Goal: Information Seeking & Learning: Compare options

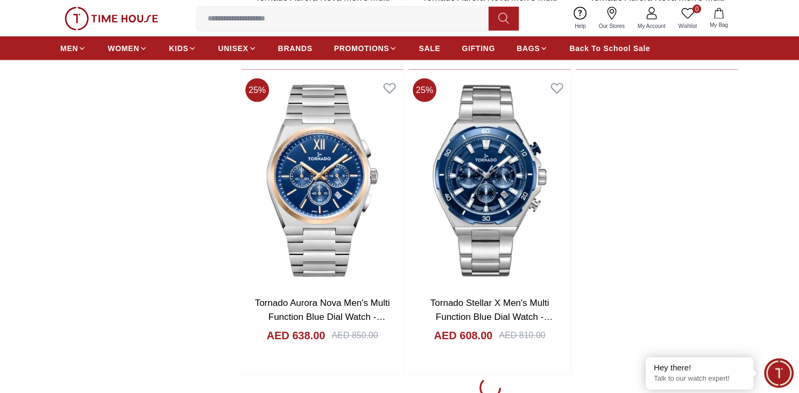
scroll to position [2330, 0]
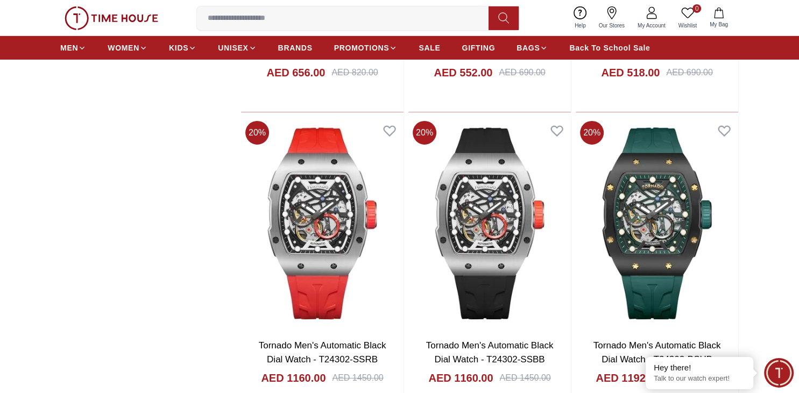
scroll to position [3523, 0]
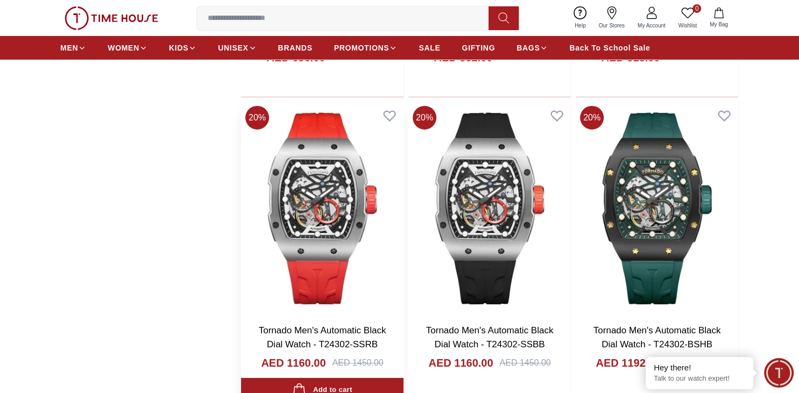
click at [316, 213] on img at bounding box center [322, 209] width 163 height 214
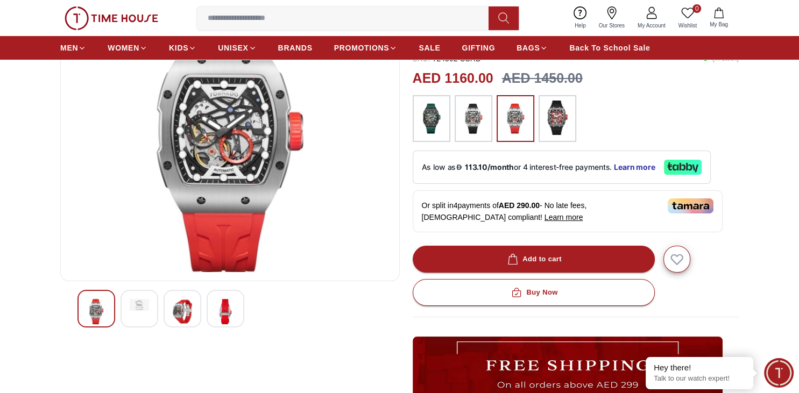
scroll to position [57, 0]
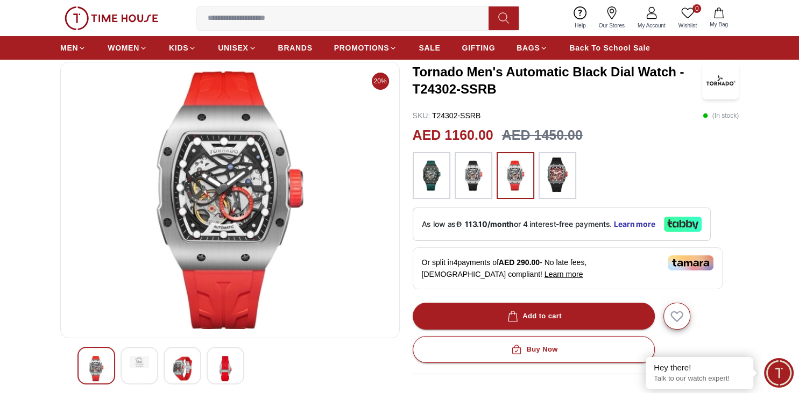
click at [134, 366] on img at bounding box center [139, 362] width 19 height 12
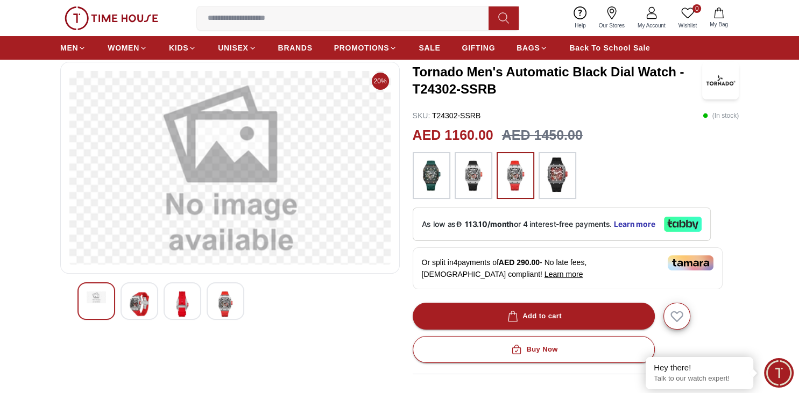
click at [132, 297] on img at bounding box center [139, 304] width 19 height 25
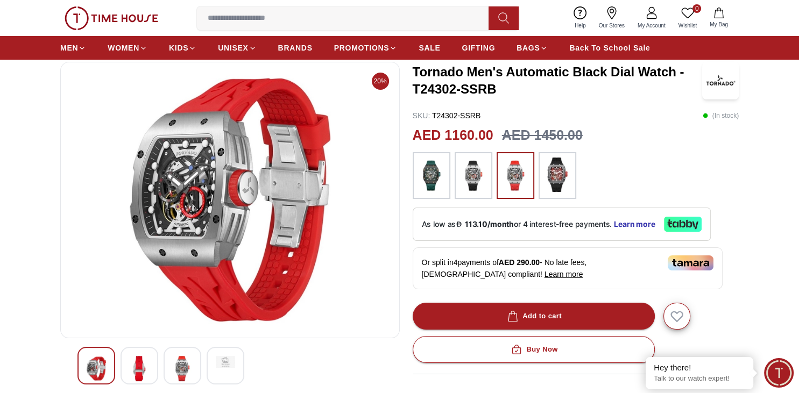
click at [177, 372] on img at bounding box center [182, 368] width 19 height 25
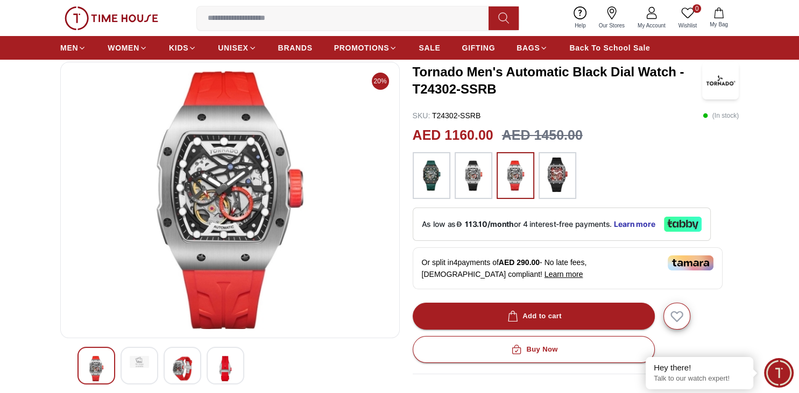
click at [472, 182] on img at bounding box center [473, 176] width 27 height 37
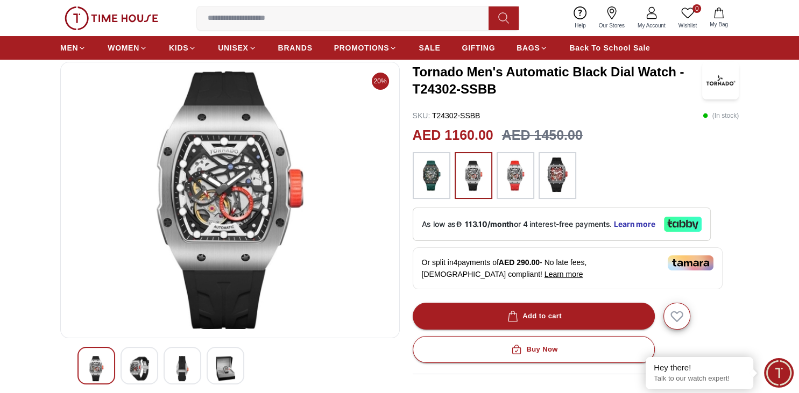
click at [138, 364] on img at bounding box center [139, 368] width 19 height 25
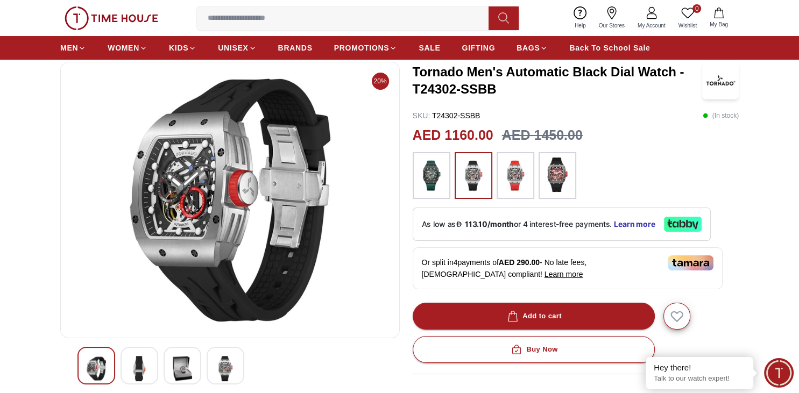
click at [187, 371] on img at bounding box center [182, 368] width 19 height 25
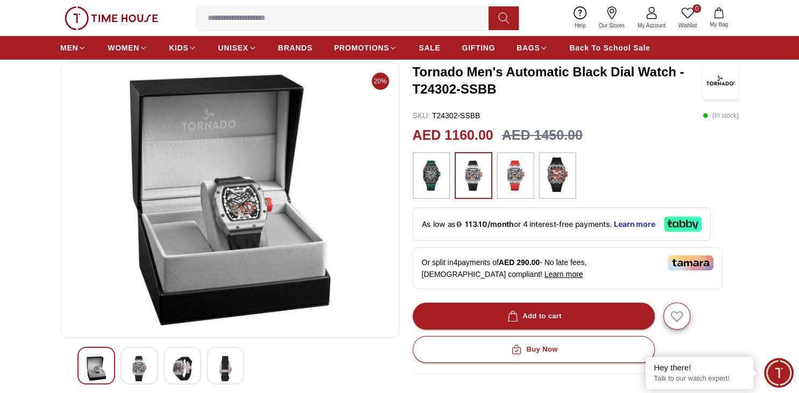
click at [227, 372] on img at bounding box center [225, 368] width 19 height 25
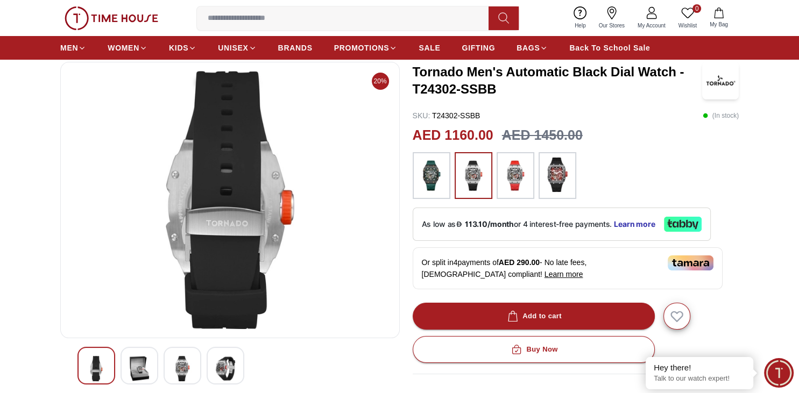
click at [103, 358] on img at bounding box center [96, 368] width 19 height 25
click at [560, 170] on img at bounding box center [557, 175] width 27 height 34
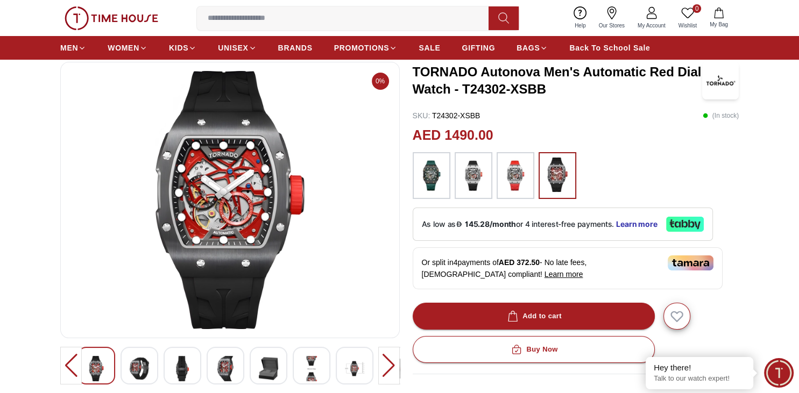
click at [137, 365] on img at bounding box center [139, 368] width 19 height 25
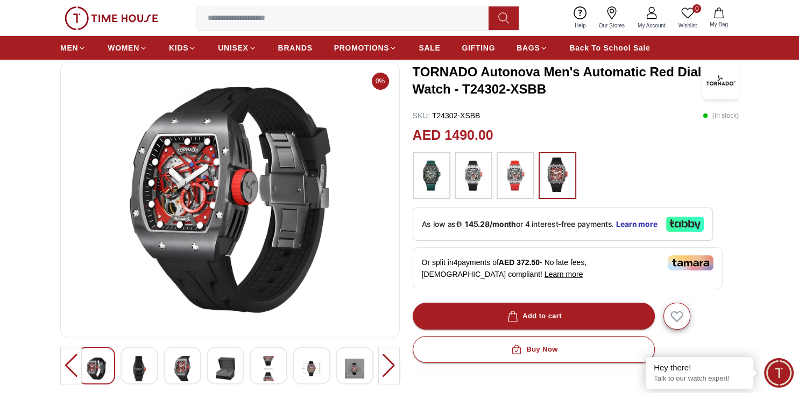
click at [143, 368] on img at bounding box center [139, 368] width 19 height 25
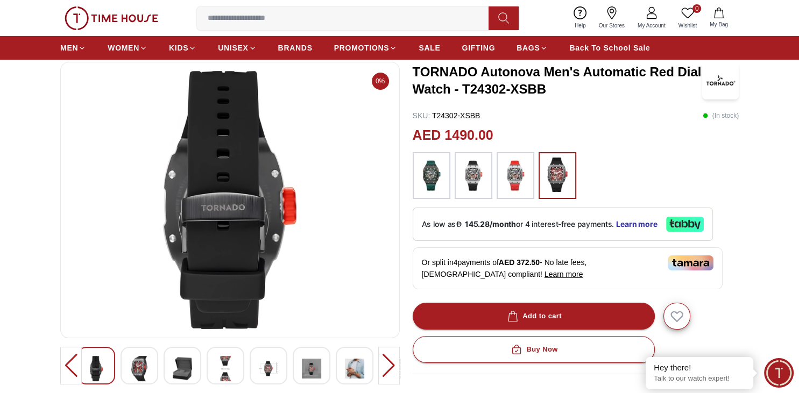
click at [229, 370] on img at bounding box center [225, 368] width 19 height 25
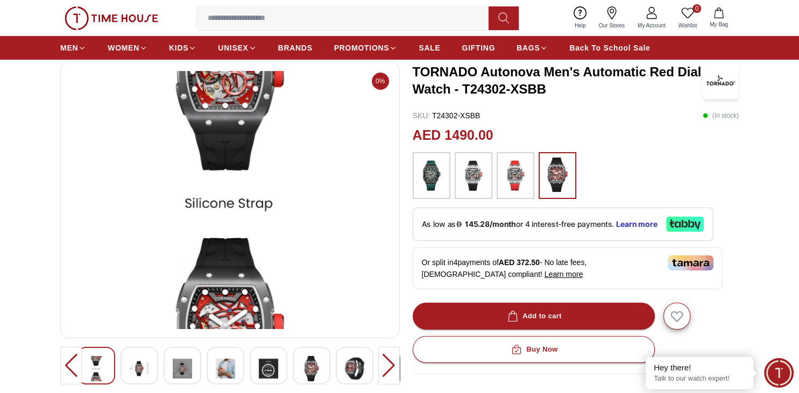
click at [391, 364] on div at bounding box center [389, 366] width 22 height 38
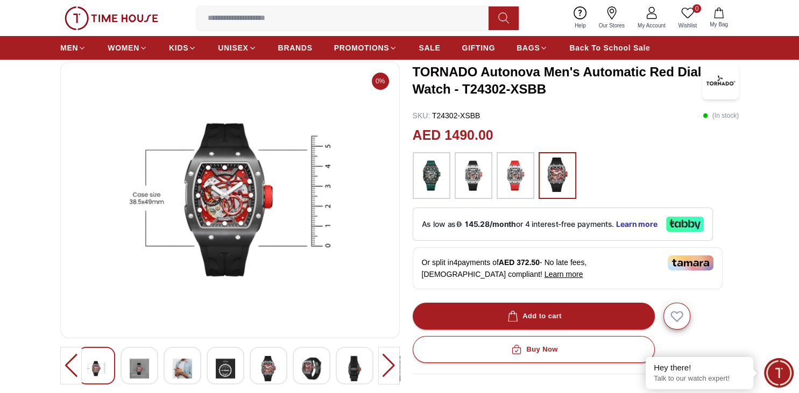
click at [517, 182] on img at bounding box center [515, 176] width 27 height 37
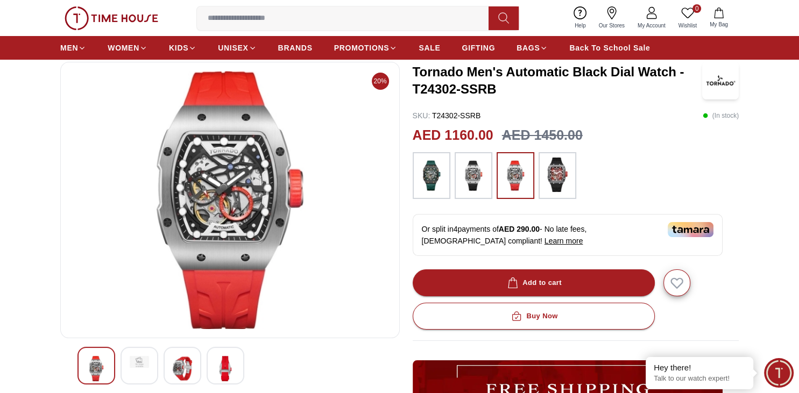
click at [561, 180] on img at bounding box center [557, 175] width 27 height 34
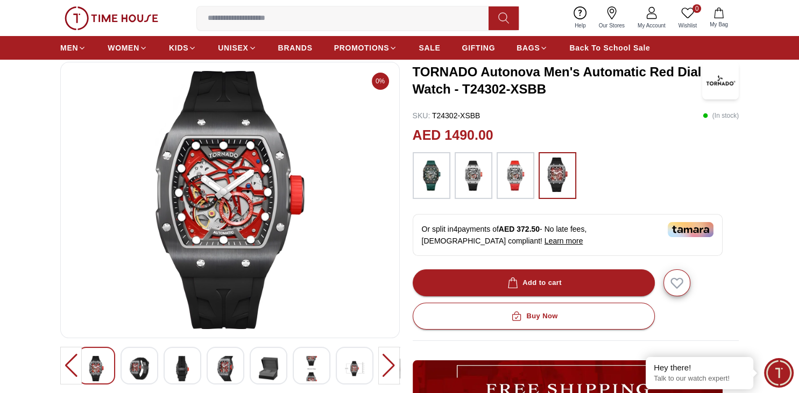
click at [509, 171] on img at bounding box center [515, 176] width 27 height 37
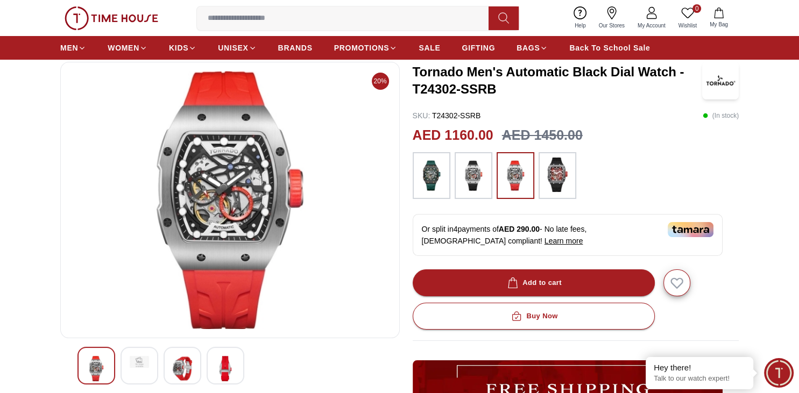
click at [559, 169] on img at bounding box center [557, 175] width 27 height 34
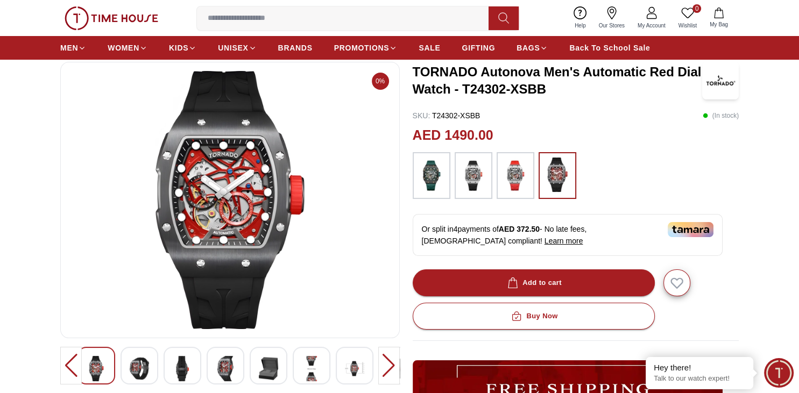
click at [434, 169] on img at bounding box center [431, 176] width 27 height 37
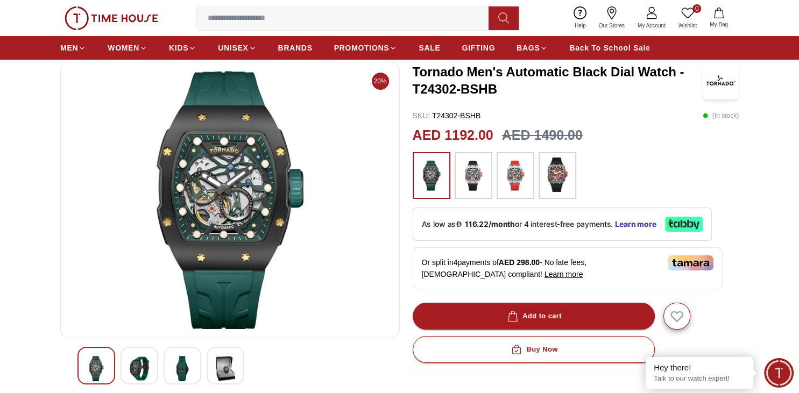
click at [516, 171] on img at bounding box center [515, 176] width 27 height 37
